Goal: Information Seeking & Learning: Learn about a topic

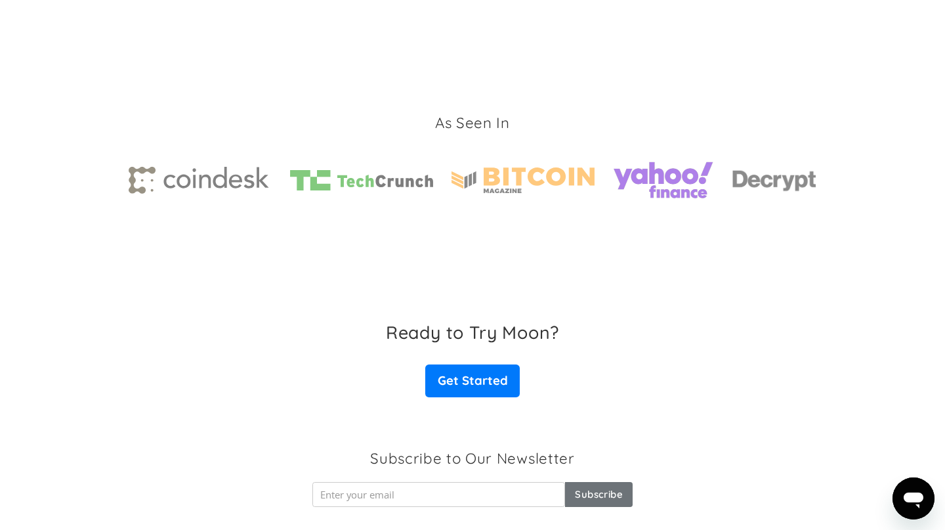
scroll to position [2040, 0]
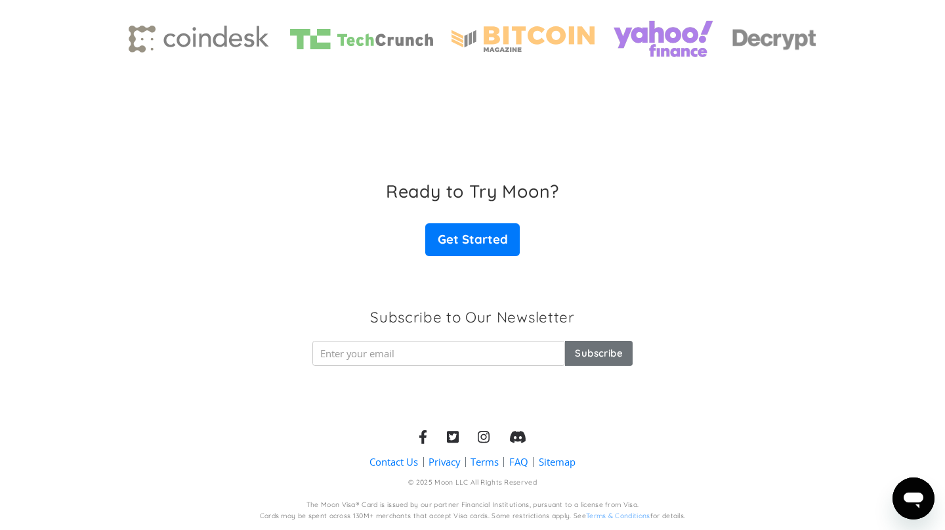
click at [516, 459] on link "FAQ" at bounding box center [518, 462] width 19 height 14
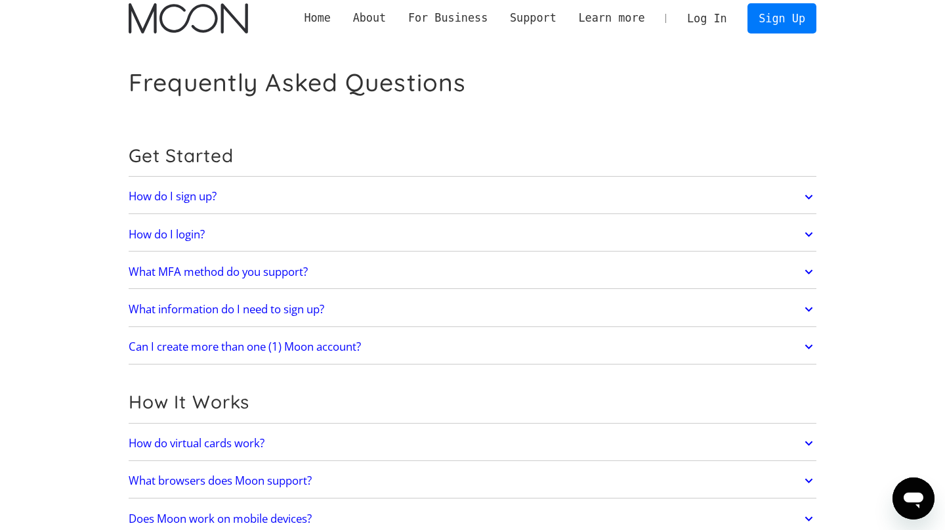
scroll to position [9, 0]
click at [368, 184] on link "How do I sign up?" at bounding box center [473, 196] width 688 height 28
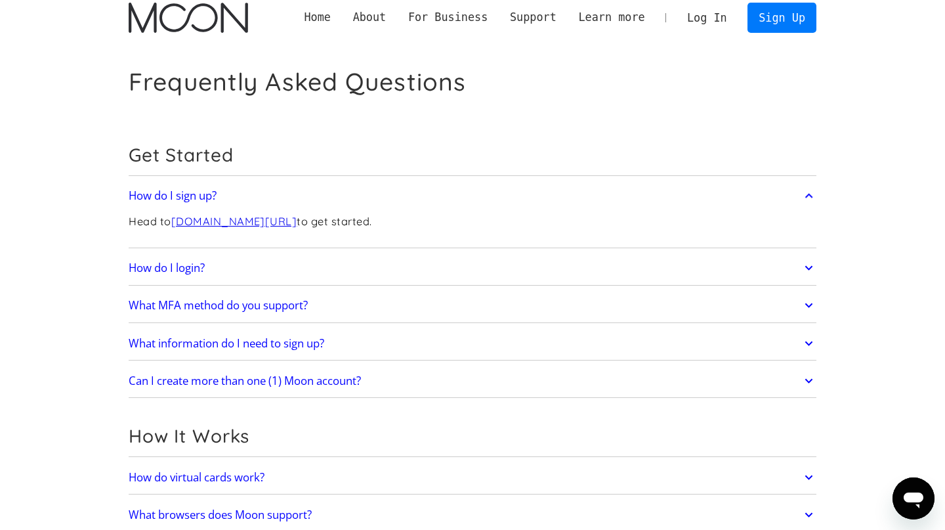
click at [391, 254] on link "How do I login?" at bounding box center [473, 268] width 688 height 28
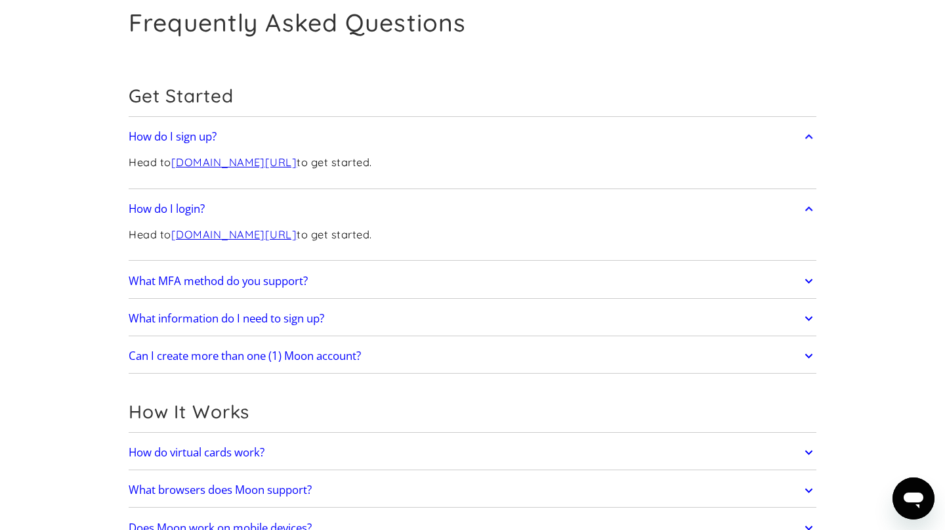
scroll to position [70, 0]
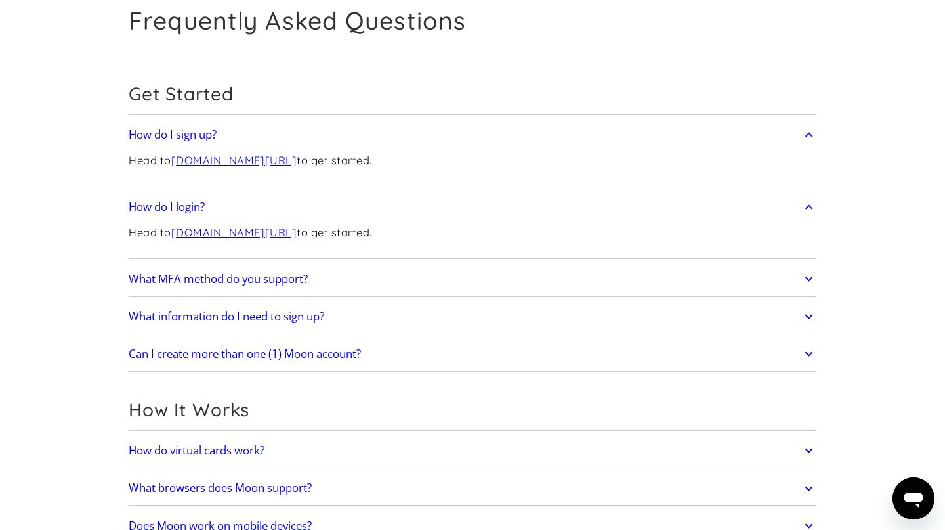
click at [407, 269] on link "What MFA method do you support?" at bounding box center [473, 279] width 688 height 28
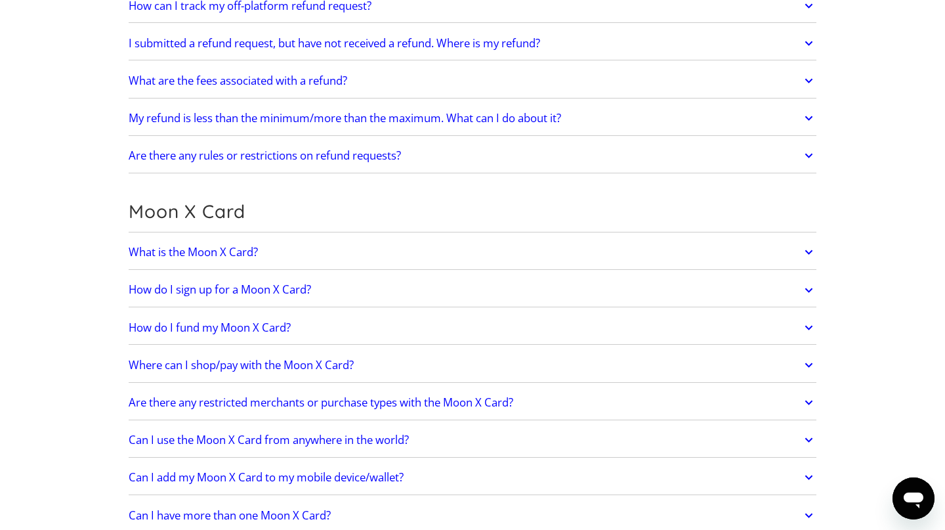
scroll to position [889, 0]
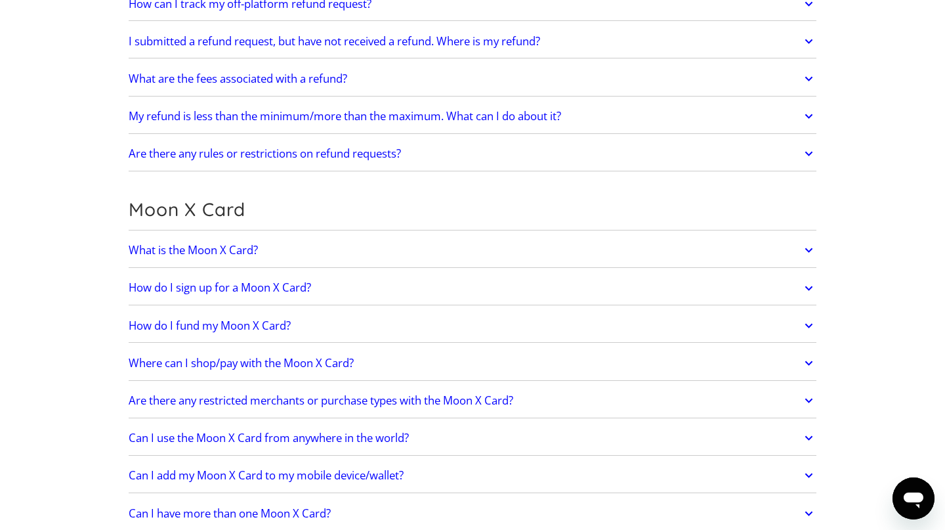
click at [380, 235] on div "What is the Moon X Card? The Moon X Card is a card linked to your Moon Credit t…" at bounding box center [473, 251] width 688 height 34
click at [389, 242] on link "What is the Moon X Card?" at bounding box center [473, 250] width 688 height 28
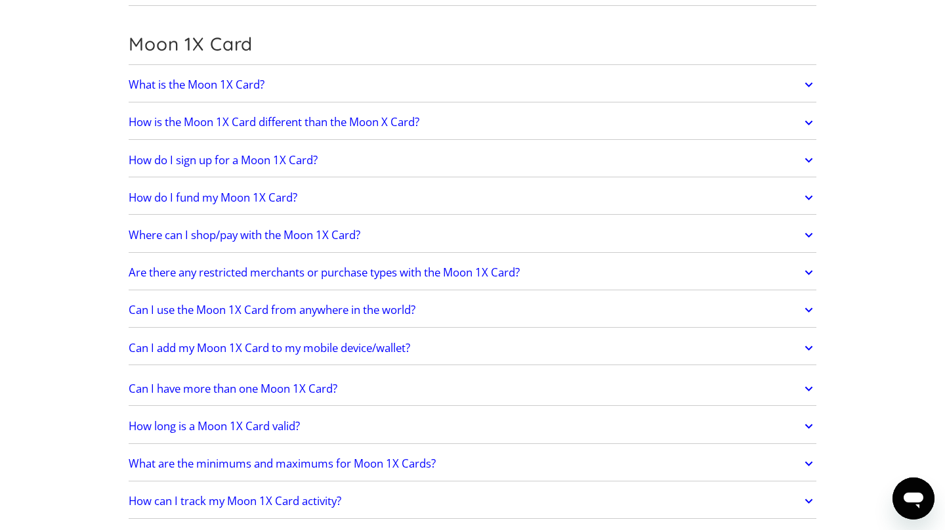
scroll to position [1675, 0]
click at [429, 297] on link "Can I use the Moon 1X Card from anywhere in the world?" at bounding box center [473, 308] width 688 height 28
